Goal: Task Accomplishment & Management: Manage account settings

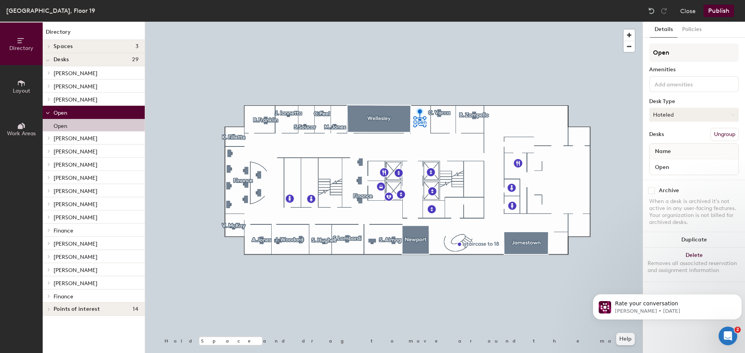
click at [667, 116] on button "Hoteled" at bounding box center [694, 115] width 90 height 14
click at [670, 141] on div "Assigned" at bounding box center [688, 139] width 78 height 12
click at [672, 164] on input "Open" at bounding box center [694, 167] width 86 height 11
type input "S. Feather"
click at [724, 10] on button "Publish" at bounding box center [718, 11] width 31 height 12
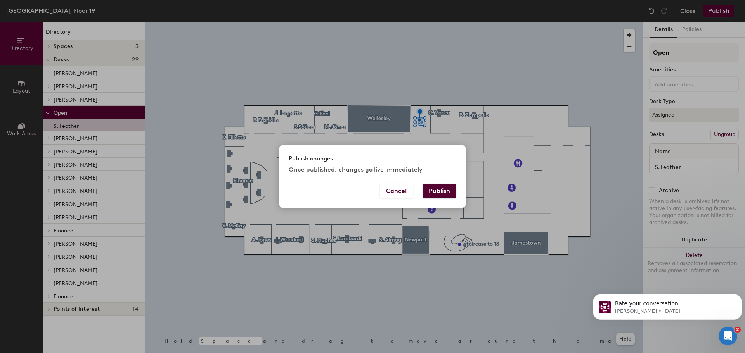
click at [437, 196] on button "Publish" at bounding box center [439, 191] width 34 height 15
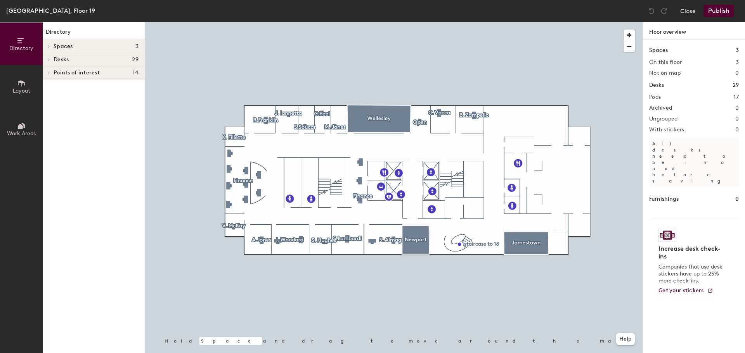
click at [48, 47] on icon at bounding box center [48, 47] width 3 height 4
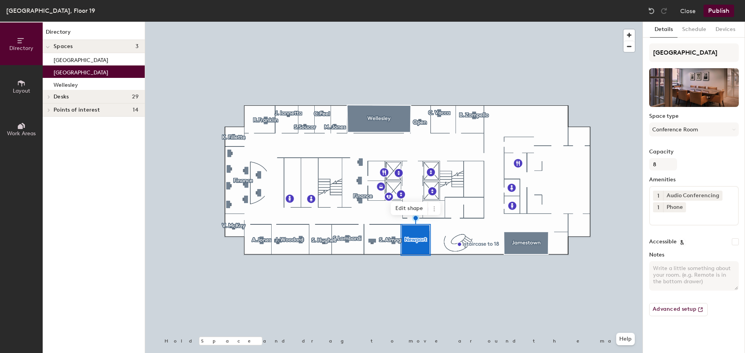
drag, startPoint x: 74, startPoint y: 74, endPoint x: 67, endPoint y: 74, distance: 7.0
click at [67, 74] on p "[GEOGRAPHIC_DATA]" at bounding box center [81, 71] width 55 height 9
click at [675, 57] on input "[GEOGRAPHIC_DATA]" at bounding box center [694, 52] width 90 height 19
click at [595, 50] on div "Directory Layout Work Areas Directory Spaces 3 Jamestown Newport Wellesley Desk…" at bounding box center [372, 188] width 745 height 332
type input "[GEOGRAPHIC_DATA]"
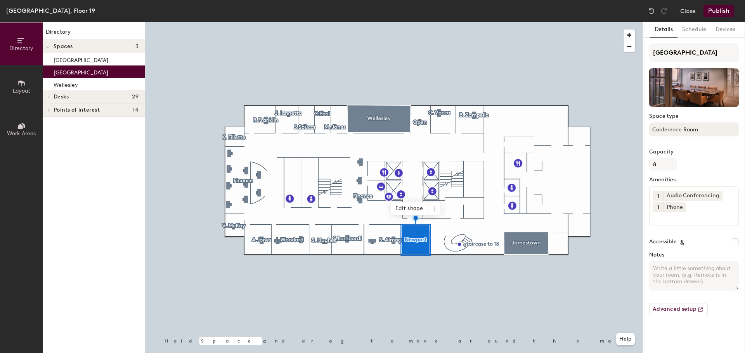
click at [709, 129] on button "Conference Room" at bounding box center [694, 130] width 90 height 14
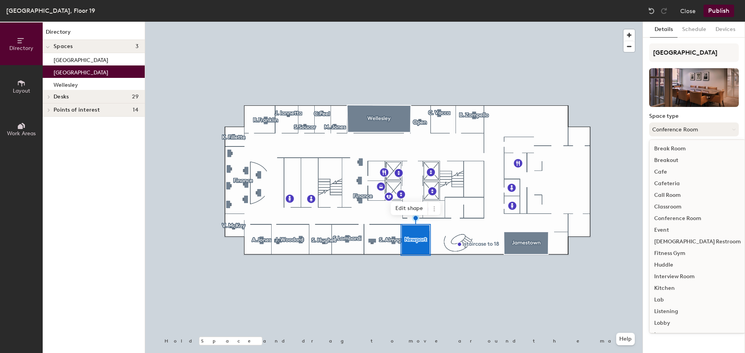
click at [703, 131] on button "Conference Room" at bounding box center [694, 130] width 90 height 14
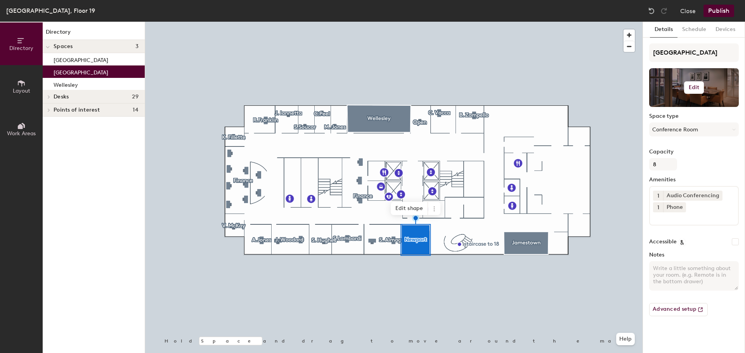
click at [694, 81] on button "Edit" at bounding box center [694, 87] width 20 height 12
click at [673, 118] on span "Remove" at bounding box center [693, 117] width 76 height 7
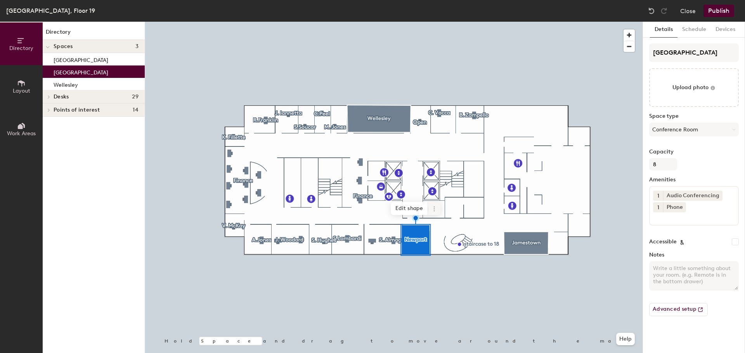
drag, startPoint x: 105, startPoint y: 99, endPoint x: 432, endPoint y: 206, distance: 343.2
click at [432, 206] on icon at bounding box center [434, 209] width 6 height 6
click at [438, 225] on span "Remove from map" at bounding box center [461, 226] width 69 height 13
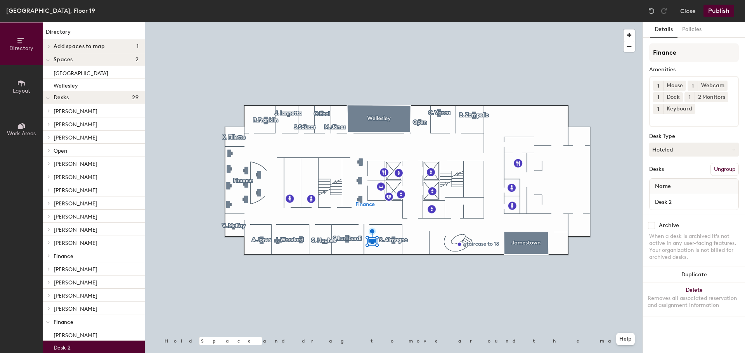
click at [423, 22] on div at bounding box center [393, 22] width 497 height 0
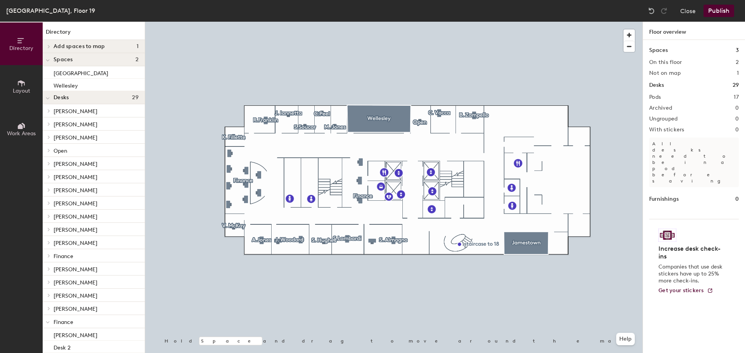
click at [26, 87] on button "Layout" at bounding box center [21, 86] width 43 height 43
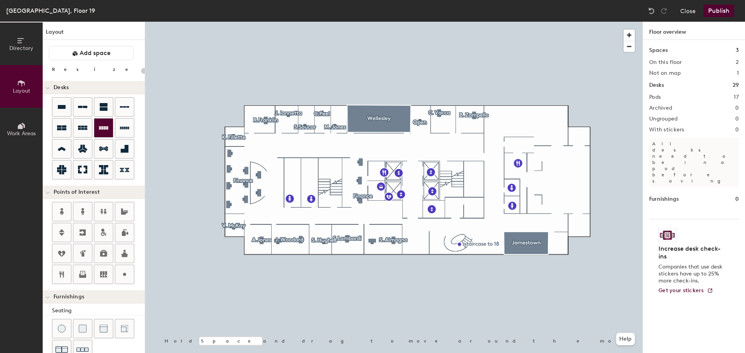
click at [416, 239] on div "Directory Layout Work Areas Layout Add space Resize Desks Points of Interest Fu…" at bounding box center [372, 188] width 745 height 332
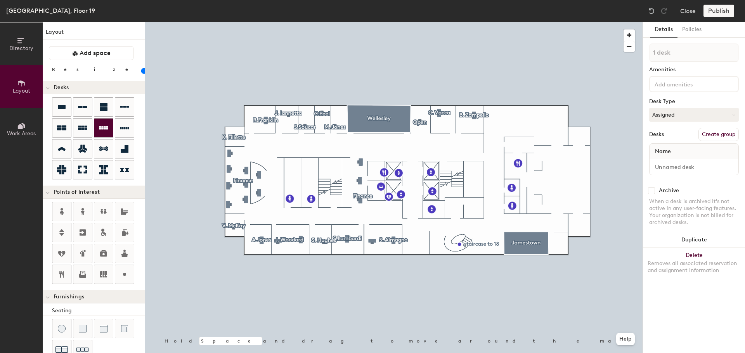
type input "100"
click at [686, 168] on input at bounding box center [694, 167] width 86 height 11
type input "M. Dominguez"
click at [718, 8] on div "Publish" at bounding box center [720, 11] width 35 height 12
click at [671, 119] on button "Assigned" at bounding box center [694, 115] width 90 height 14
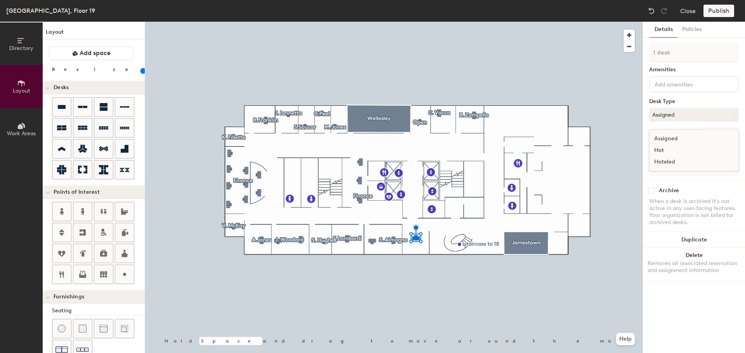
click at [665, 135] on div "Assigned" at bounding box center [688, 139] width 78 height 12
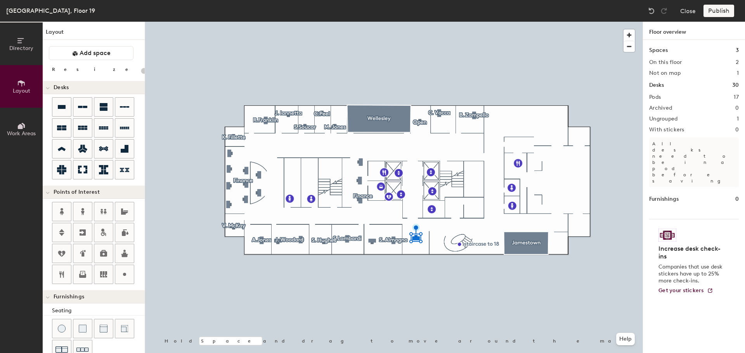
click at [725, 9] on div "Publish" at bounding box center [720, 11] width 35 height 12
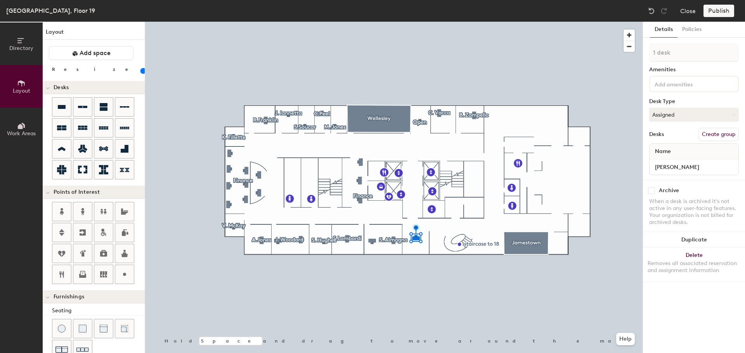
click at [426, 22] on div at bounding box center [393, 22] width 497 height 0
click at [685, 29] on button "Policies" at bounding box center [691, 30] width 29 height 16
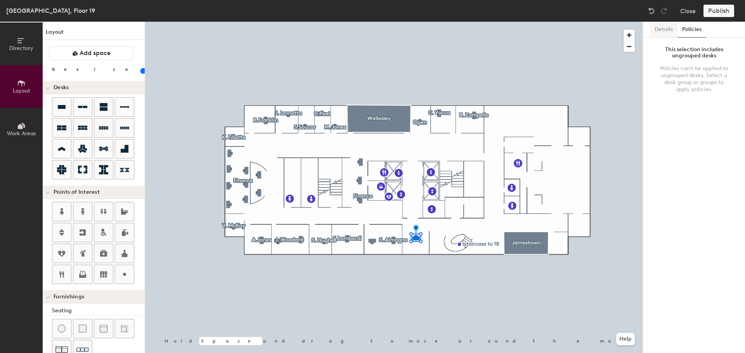
click at [658, 27] on button "Details" at bounding box center [664, 30] width 28 height 16
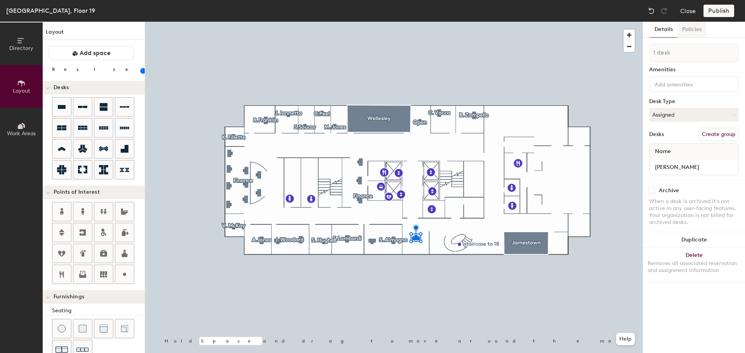
click at [692, 29] on button "Policies" at bounding box center [691, 30] width 29 height 16
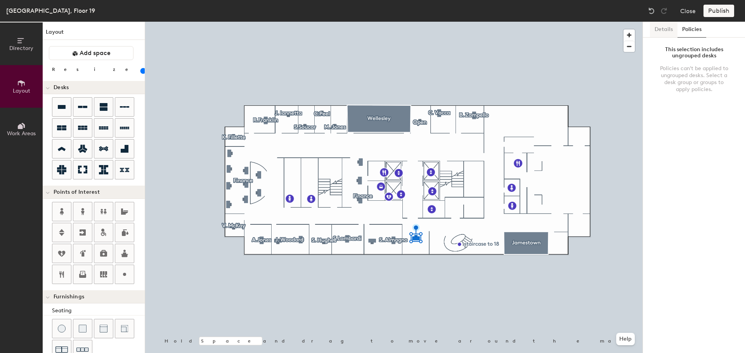
click at [654, 32] on button "Details" at bounding box center [664, 30] width 28 height 16
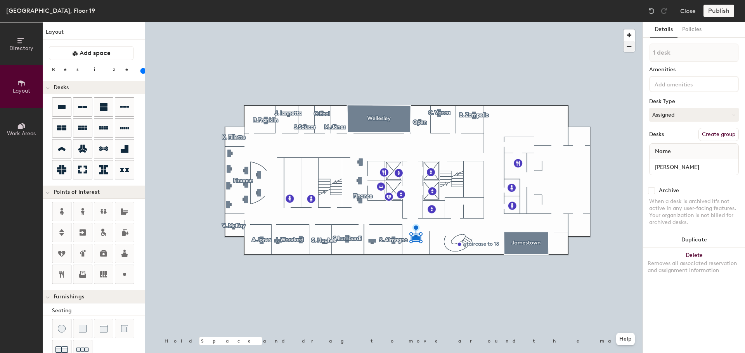
click at [410, 22] on div at bounding box center [393, 22] width 497 height 0
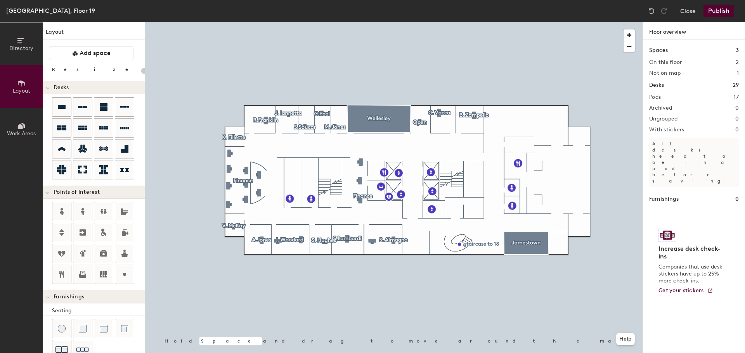
click at [726, 8] on button "Publish" at bounding box center [718, 11] width 31 height 12
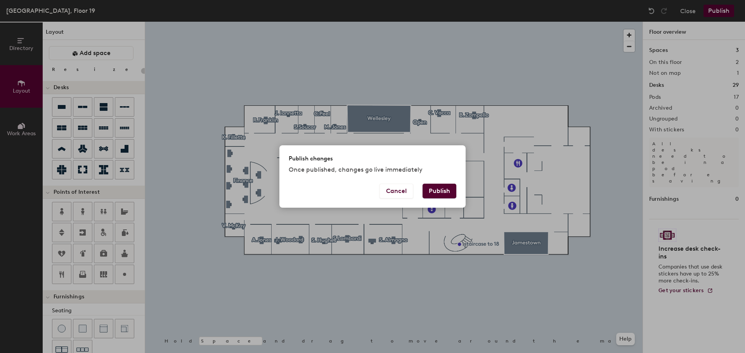
click at [442, 200] on div "Cancel Publish" at bounding box center [372, 196] width 186 height 24
click at [442, 197] on button "Publish" at bounding box center [439, 191] width 34 height 15
type input "20"
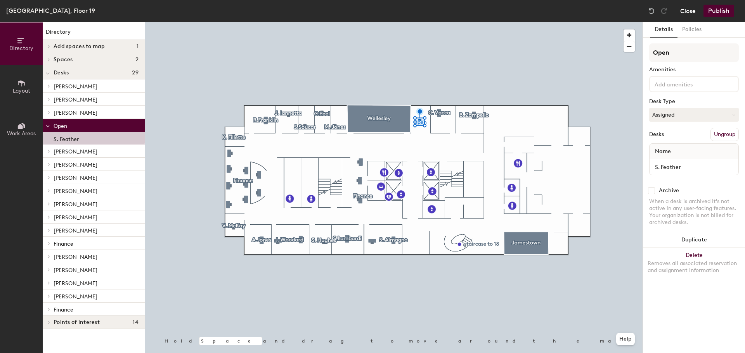
click at [690, 10] on button "Close" at bounding box center [688, 11] width 16 height 12
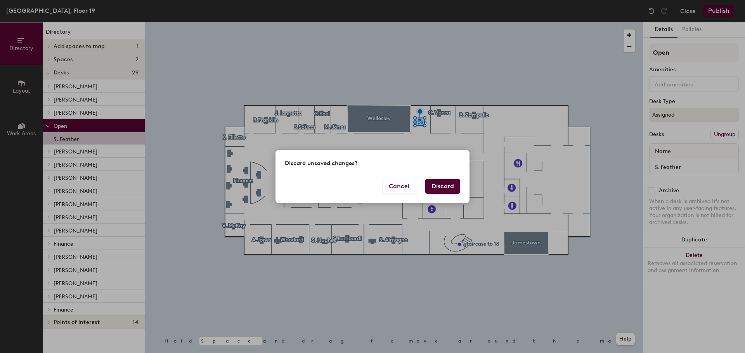
click at [444, 188] on button "Discard" at bounding box center [442, 186] width 35 height 15
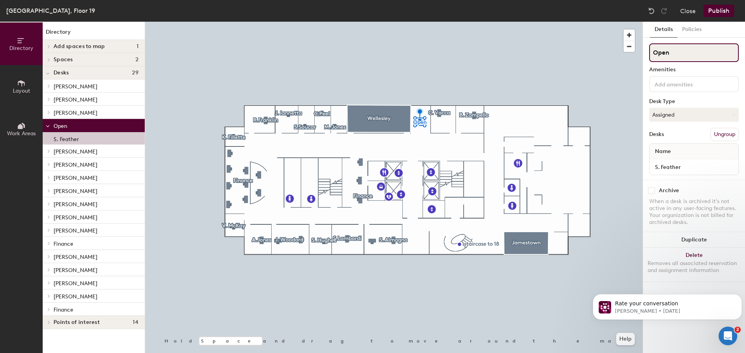
click at [671, 52] on input "Open" at bounding box center [694, 52] width 90 height 19
type input "O"
type input "S. Feather"
click at [725, 12] on button "Publish" at bounding box center [718, 11] width 31 height 12
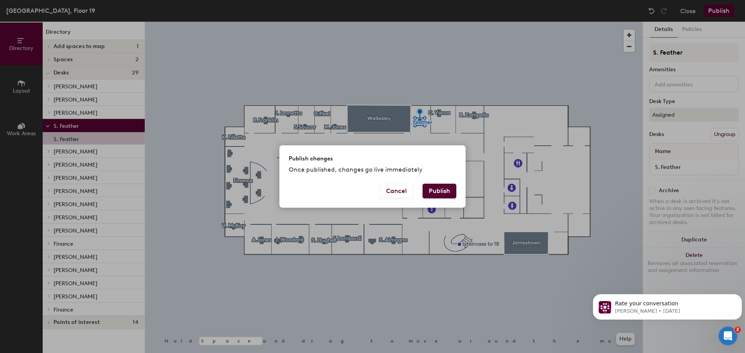
click at [433, 193] on button "Publish" at bounding box center [439, 191] width 34 height 15
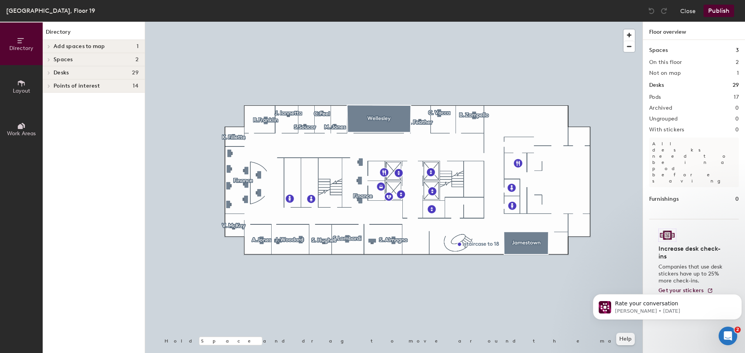
click at [48, 72] on icon at bounding box center [49, 72] width 2 height 3
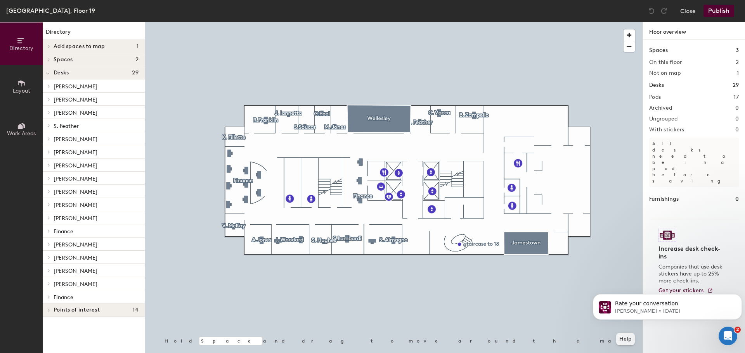
click at [73, 73] on h4 "Desks 29" at bounding box center [96, 73] width 85 height 6
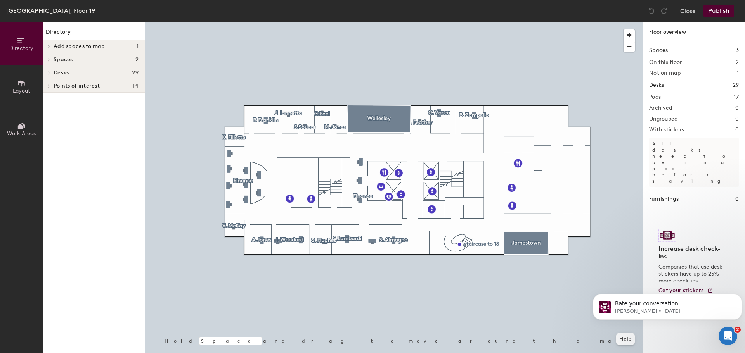
click at [125, 50] on div "Add spaces to map 1" at bounding box center [94, 46] width 102 height 13
drag, startPoint x: 71, startPoint y: 61, endPoint x: 62, endPoint y: 60, distance: 8.6
click at [62, 60] on p "[GEOGRAPHIC_DATA]" at bounding box center [81, 59] width 55 height 9
click at [24, 83] on icon at bounding box center [21, 83] width 7 height 6
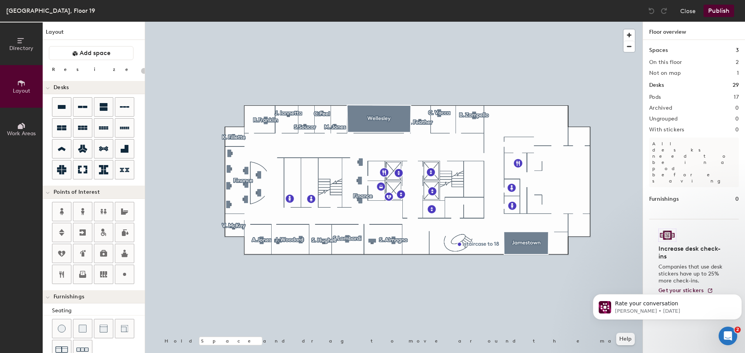
click at [20, 126] on icon at bounding box center [20, 126] width 5 height 5
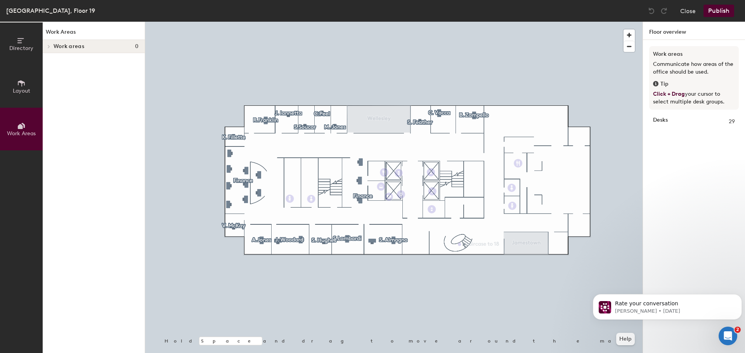
click at [25, 46] on span "Directory" at bounding box center [21, 48] width 24 height 7
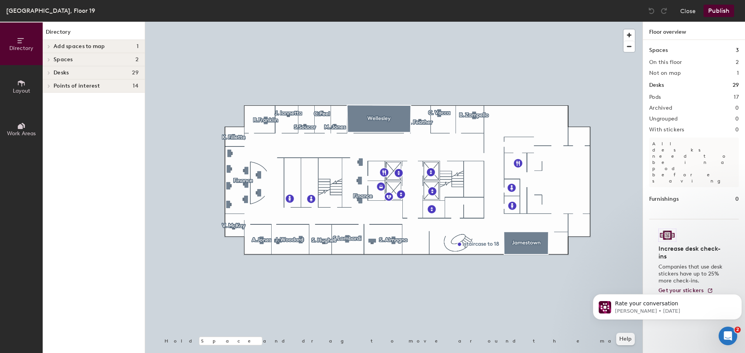
click at [48, 74] on icon at bounding box center [49, 72] width 2 height 3
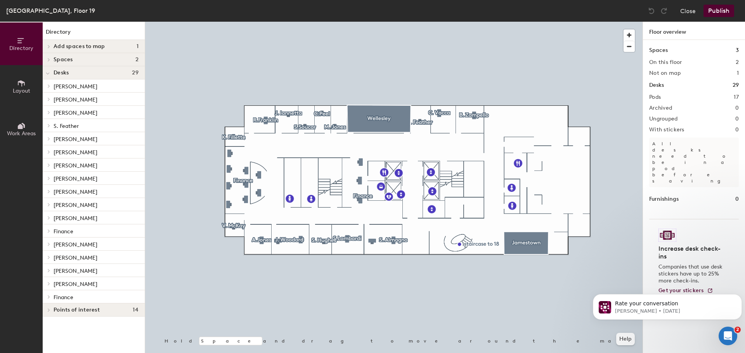
click at [48, 74] on icon at bounding box center [47, 74] width 3 height 2
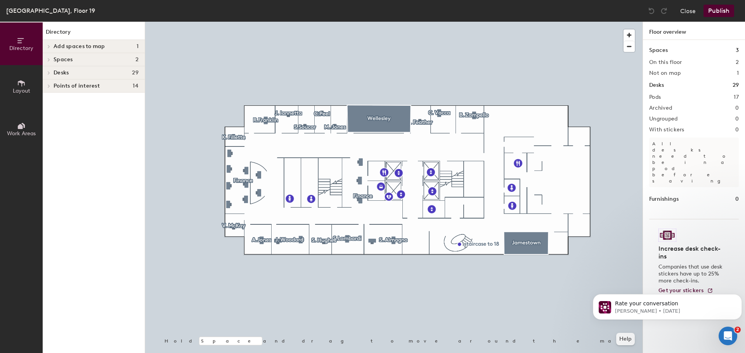
click at [48, 48] on div at bounding box center [48, 46] width 10 height 13
click at [71, 60] on p "[GEOGRAPHIC_DATA]" at bounding box center [81, 59] width 55 height 9
click at [29, 92] on span "Layout" at bounding box center [21, 91] width 17 height 7
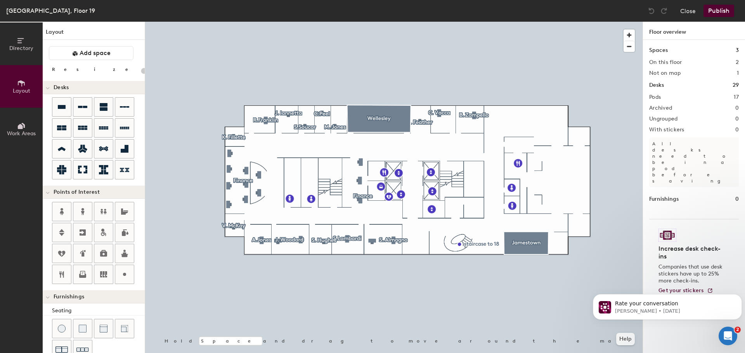
click at [30, 135] on span "Work Areas" at bounding box center [21, 133] width 29 height 7
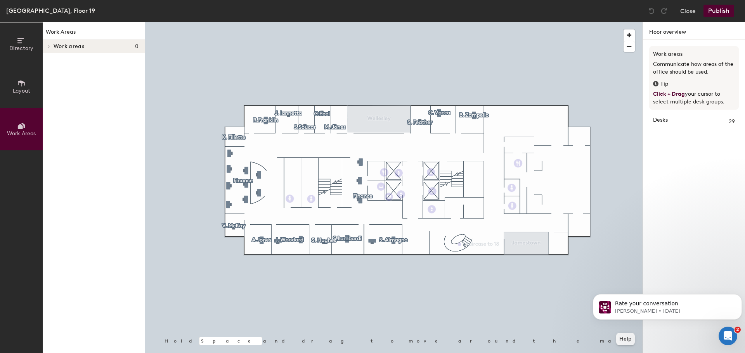
click at [26, 50] on span "Directory" at bounding box center [21, 48] width 24 height 7
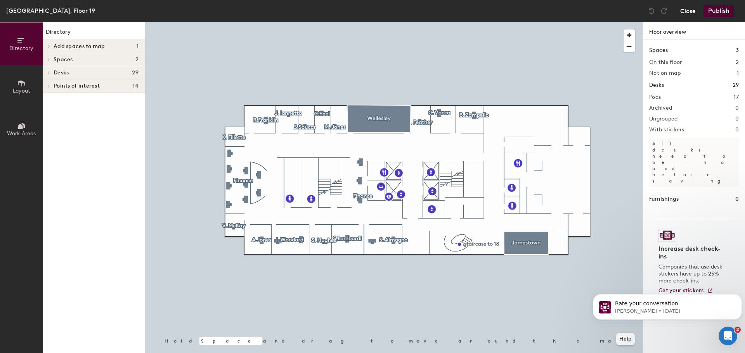
click at [688, 12] on button "Close" at bounding box center [688, 11] width 16 height 12
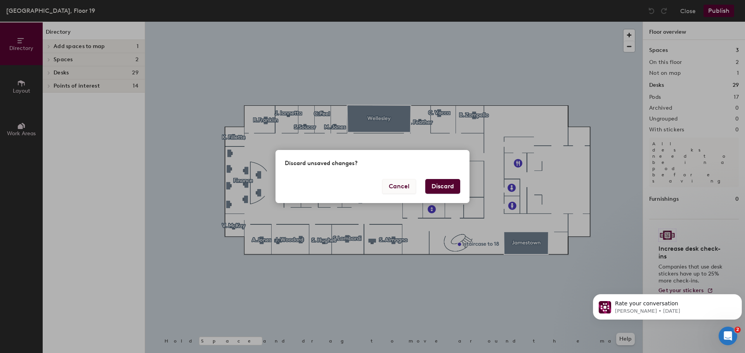
click at [404, 188] on button "Cancel" at bounding box center [399, 186] width 34 height 15
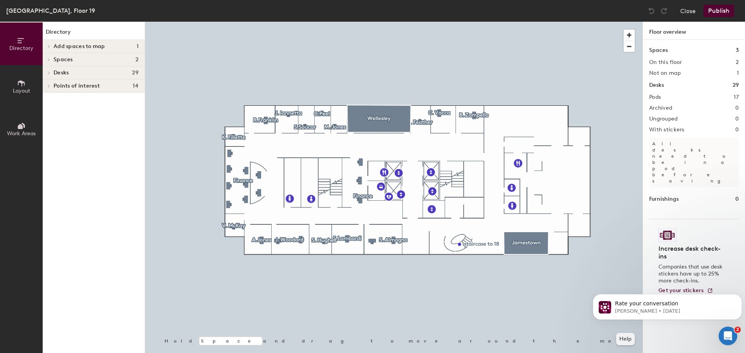
click at [714, 13] on button "Publish" at bounding box center [718, 11] width 31 height 12
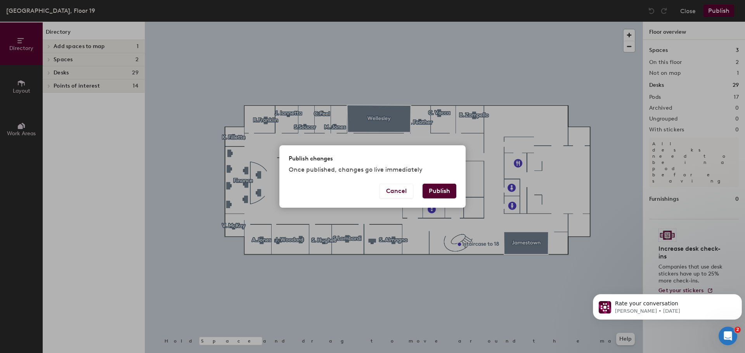
click at [440, 188] on button "Publish" at bounding box center [439, 191] width 34 height 15
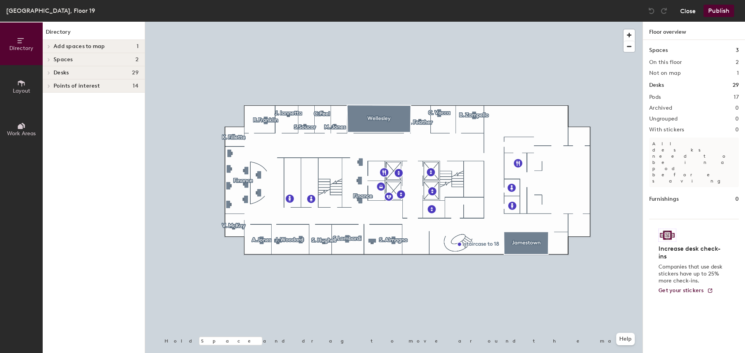
click at [688, 11] on button "Close" at bounding box center [688, 11] width 16 height 12
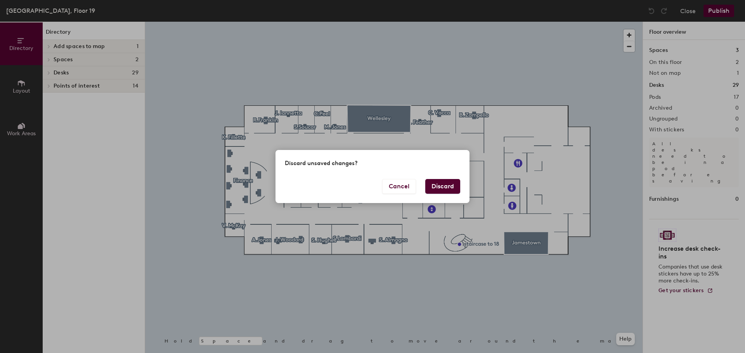
click at [447, 187] on button "Discard" at bounding box center [442, 186] width 35 height 15
